Goal: Check status: Check status

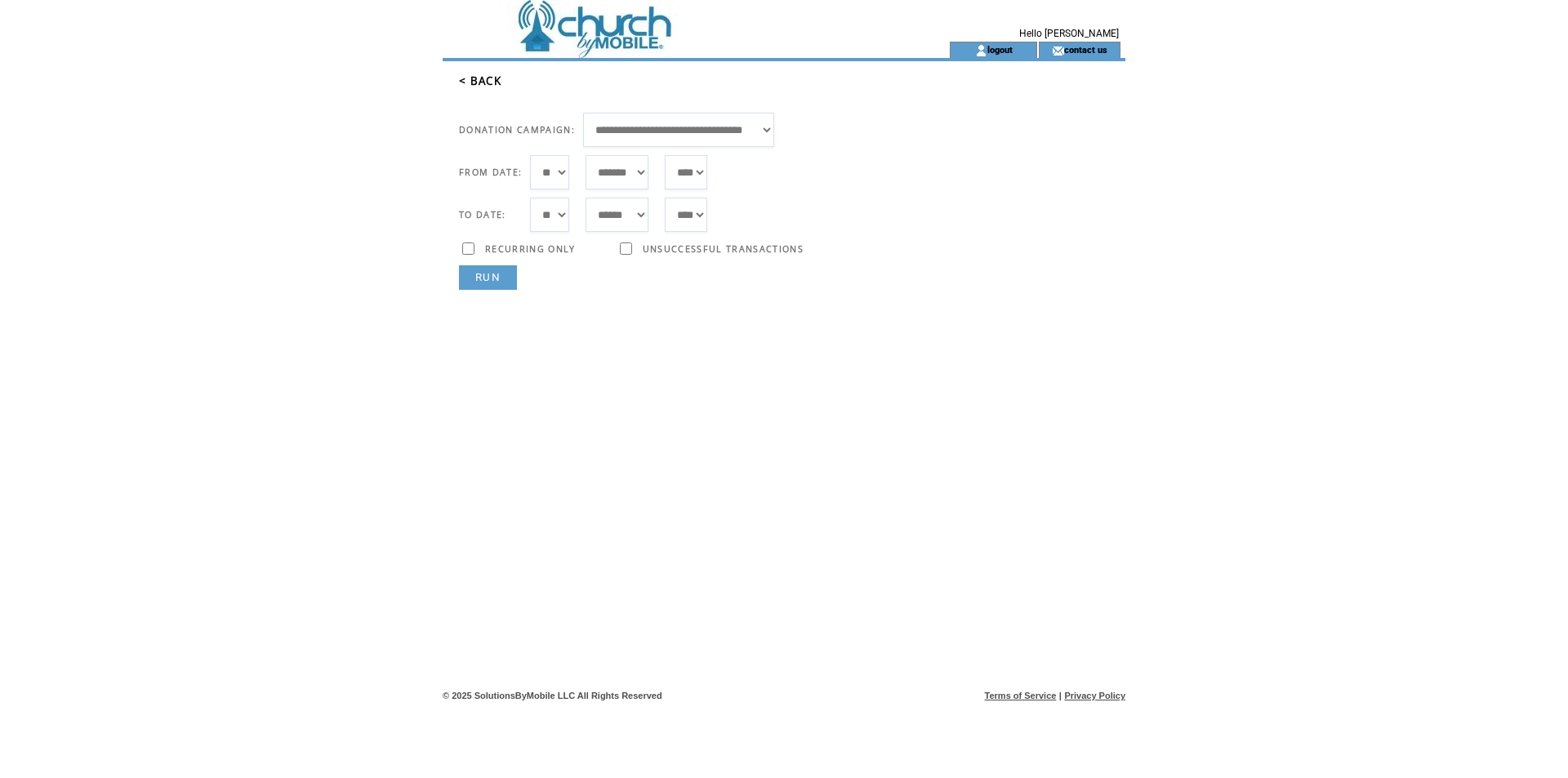
select select "***"
select select "*"
click at [499, 270] on link "RUN" at bounding box center [488, 277] width 58 height 25
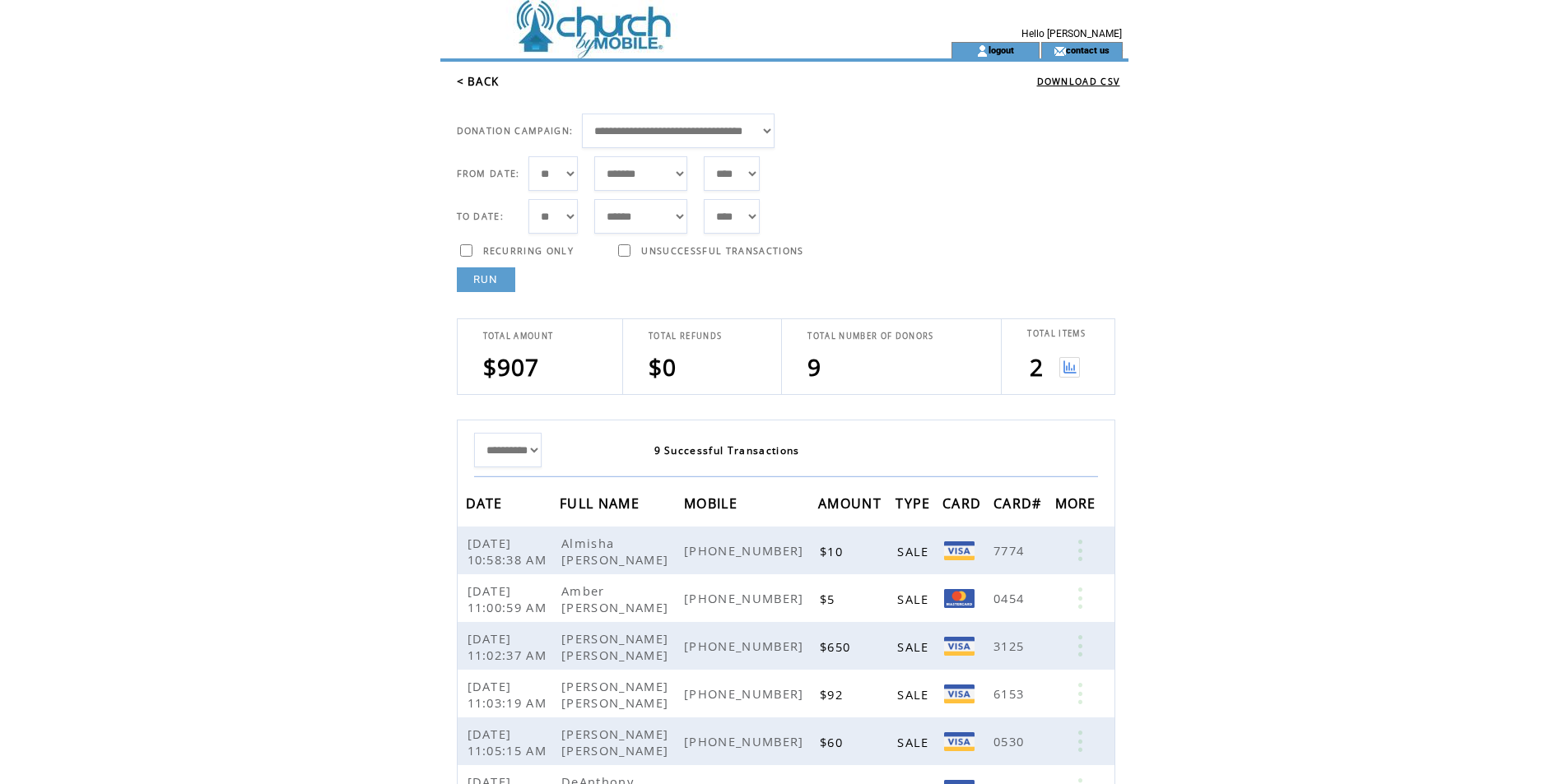
click at [492, 276] on link "RUN" at bounding box center [486, 279] width 58 height 25
click at [506, 284] on link "RUN" at bounding box center [486, 279] width 58 height 25
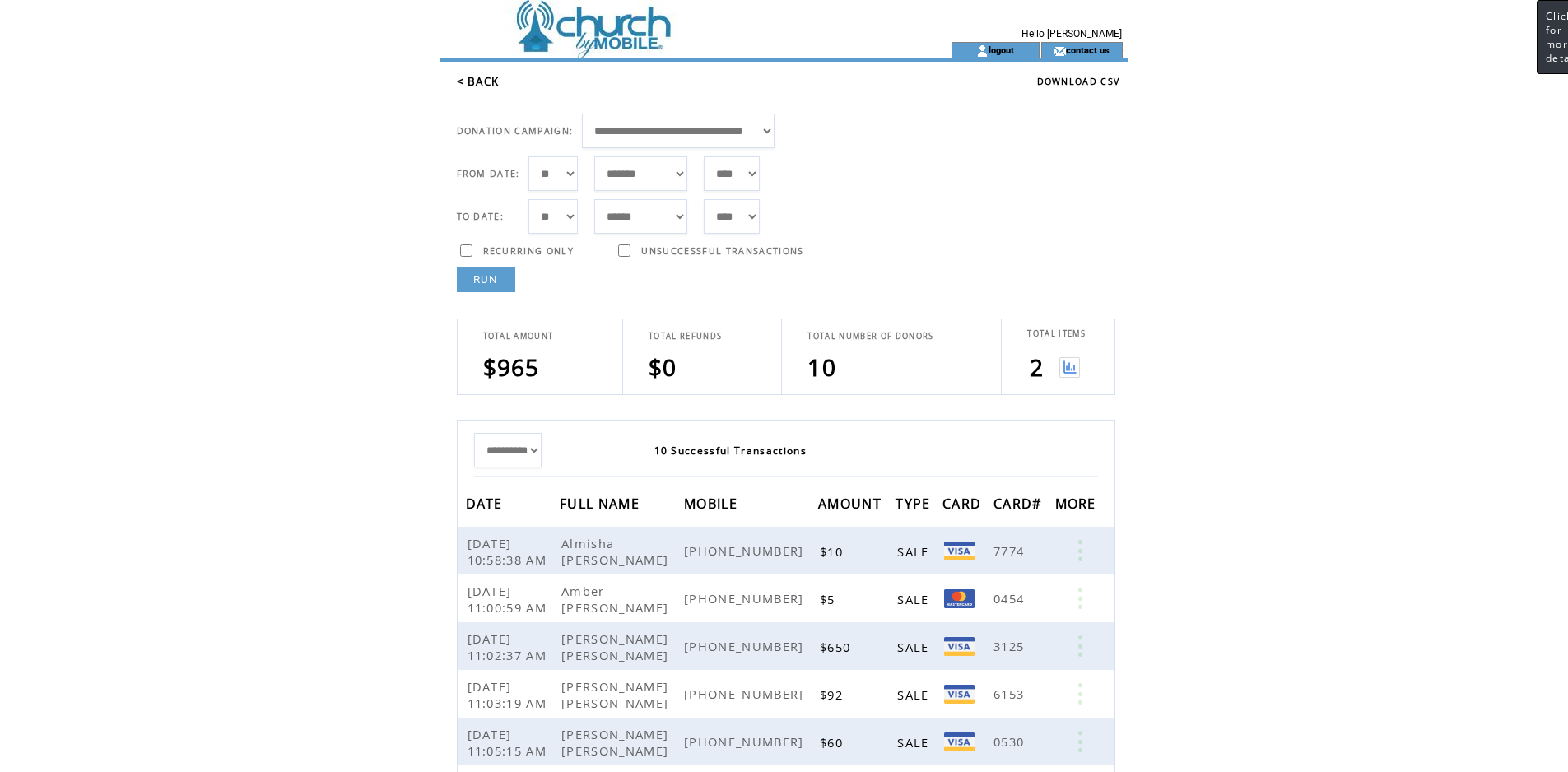
click at [484, 296] on td "**********" at bounding box center [790, 648] width 676 height 713
click at [491, 277] on link "RUN" at bounding box center [486, 279] width 58 height 25
click at [496, 290] on link "RUN" at bounding box center [486, 279] width 58 height 25
click at [498, 278] on link "RUN" at bounding box center [486, 279] width 58 height 25
click at [499, 284] on link "RUN" at bounding box center [486, 279] width 58 height 25
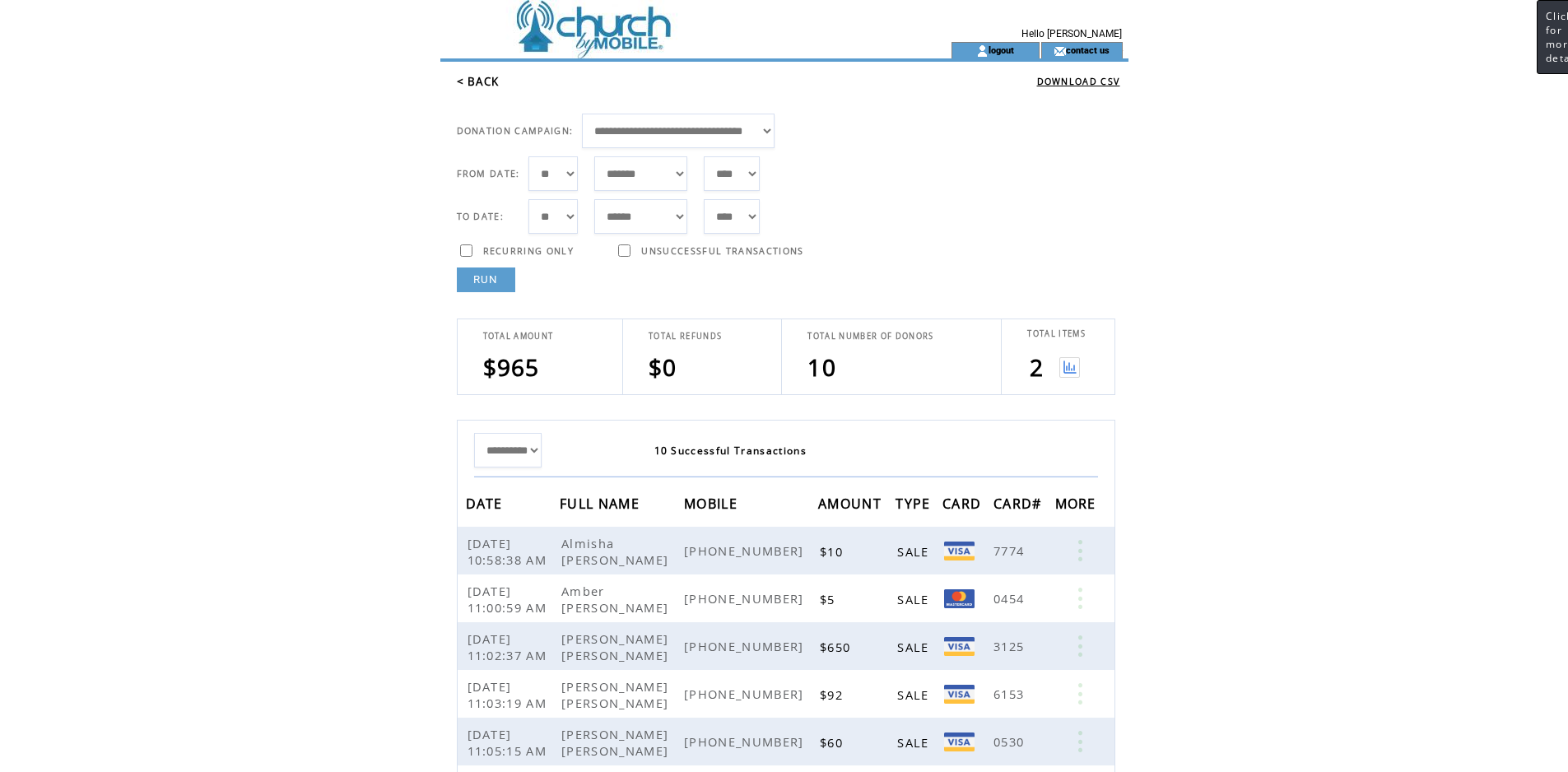
click at [472, 282] on link "RUN" at bounding box center [486, 279] width 58 height 25
